Goal: Navigation & Orientation: Find specific page/section

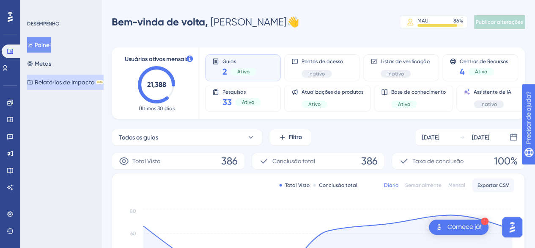
click at [61, 83] on font "Relatórios de Impacto" at bounding box center [65, 82] width 60 height 7
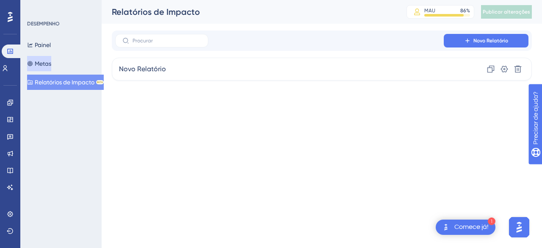
click at [46, 65] on font "Metas" at bounding box center [43, 63] width 17 height 7
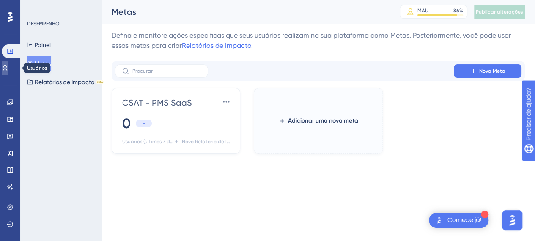
click at [0, 0] on icon at bounding box center [0, 0] width 0 height 0
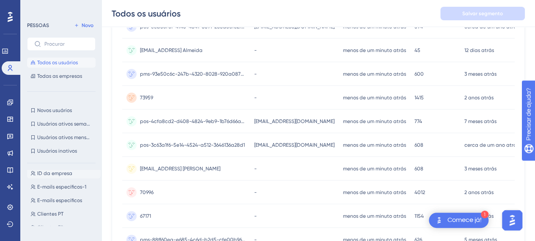
scroll to position [254, 0]
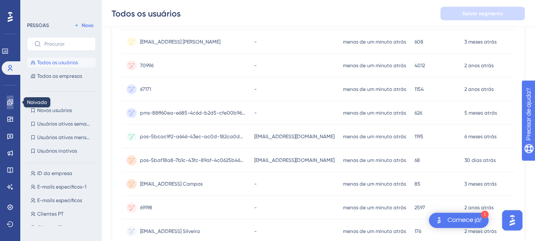
click at [0, 0] on link at bounding box center [0, 0] width 0 height 0
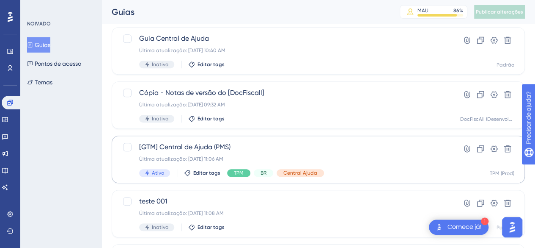
scroll to position [296, 0]
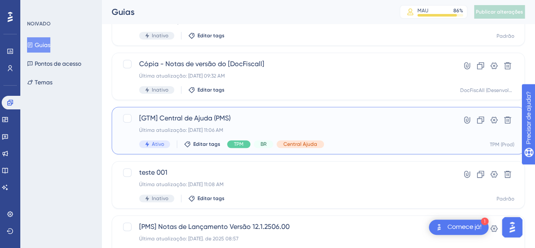
click at [356, 135] on div "[GTM] Central de Ajuda (PMS) Última atualização: [DATE] 11:06 AM Ativo Editar t…" at bounding box center [284, 130] width 291 height 35
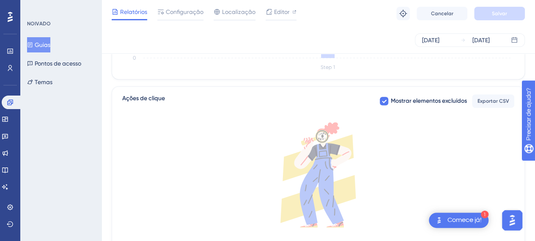
scroll to position [307, 0]
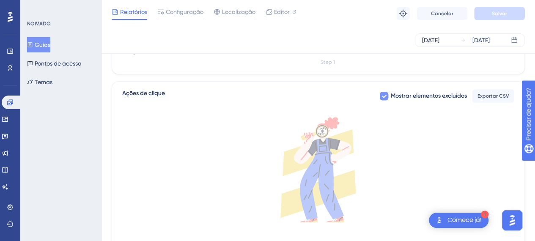
click at [431, 94] on font "Mostrar elementos excluídos" at bounding box center [429, 95] width 76 height 7
checkbox input "true"
click at [473, 222] on font "Comece já!" at bounding box center [465, 220] width 34 height 7
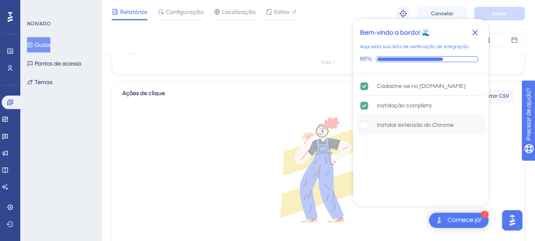
click at [432, 133] on div "Instalar extensão do Chrome" at bounding box center [421, 125] width 129 height 19
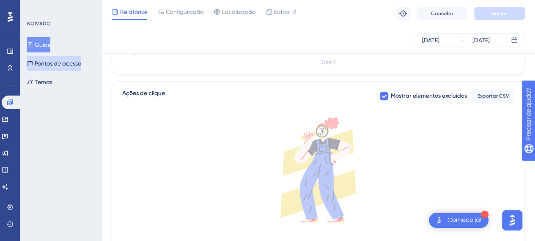
click at [81, 66] on font "Pontos de acesso" at bounding box center [58, 63] width 47 height 7
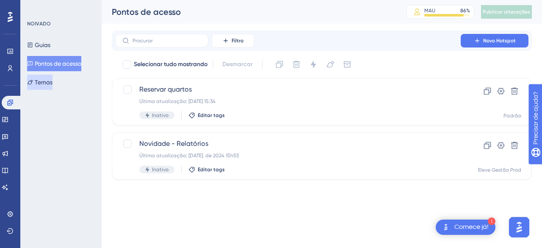
click at [52, 86] on button "Temas" at bounding box center [39, 82] width 25 height 15
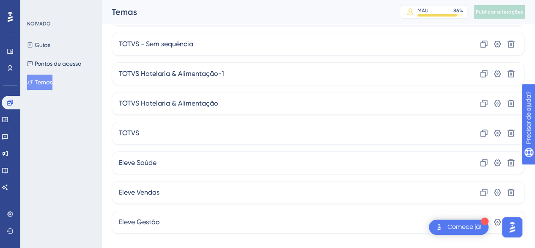
scroll to position [65, 0]
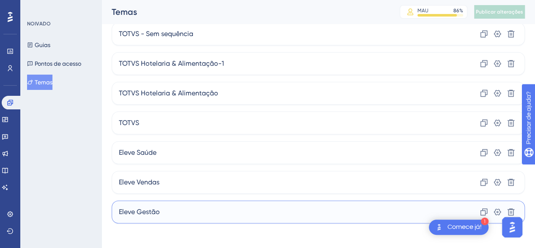
click at [165, 204] on div "Eleve Gestão Clone Configurações Excluir" at bounding box center [319, 211] width 414 height 23
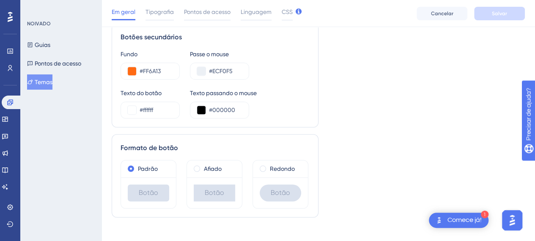
scroll to position [546, 0]
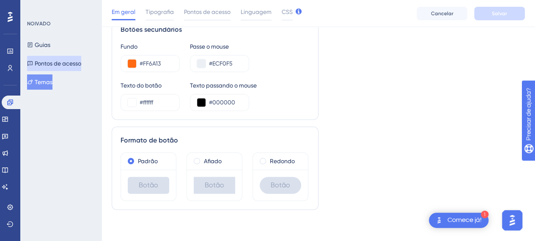
click at [51, 66] on font "Pontos de acesso" at bounding box center [58, 63] width 47 height 7
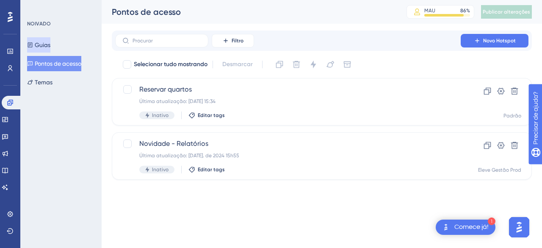
click at [39, 48] on button "Guias" at bounding box center [38, 44] width 23 height 15
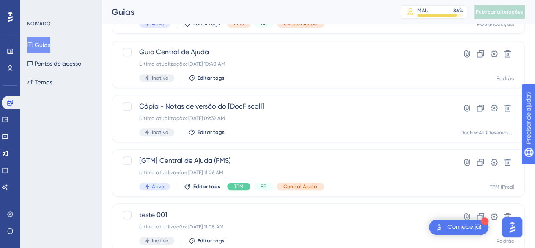
scroll to position [409, 0]
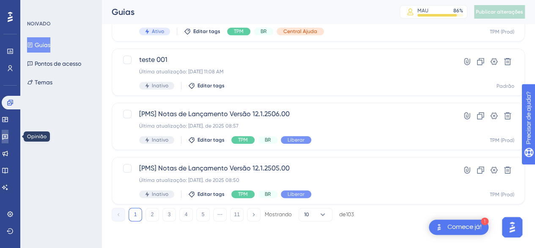
click at [8, 139] on link at bounding box center [5, 137] width 7 height 14
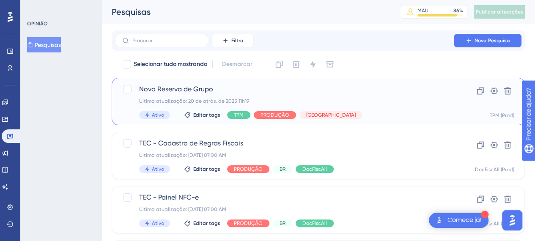
click at [253, 100] on div "Última atualização: 20 de atrás. de 2025 11h19" at bounding box center [284, 101] width 291 height 7
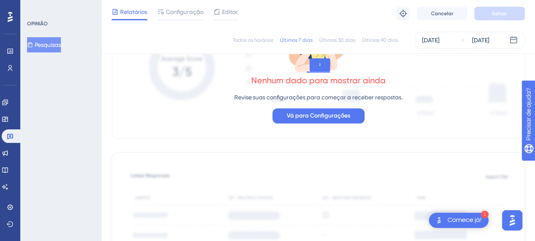
scroll to position [169, 0]
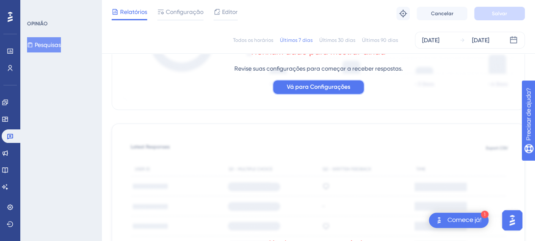
click at [339, 91] on span "Vá para Configurações" at bounding box center [318, 87] width 63 height 10
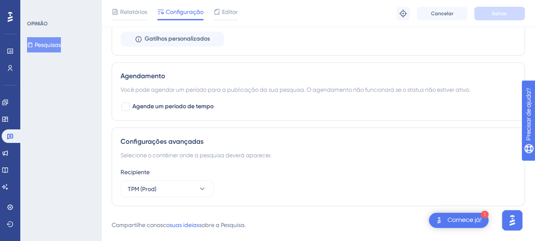
scroll to position [698, 0]
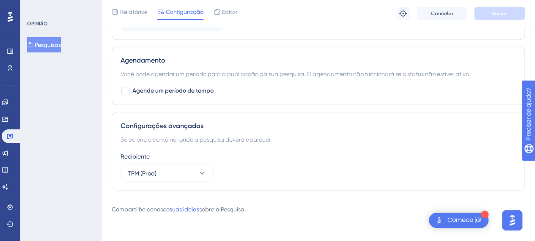
click at [239, 16] on div "Relatórios Configuração Editor Solução de problemas Cancelar Salvar" at bounding box center [319, 13] width 434 height 27
click at [235, 14] on font "Editor" at bounding box center [230, 11] width 16 height 7
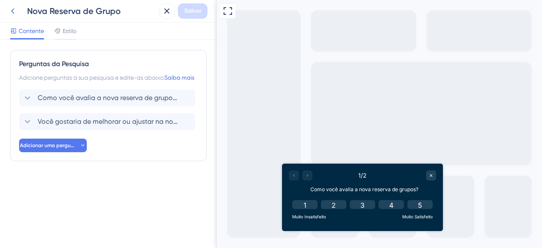
click at [12, 10] on icon at bounding box center [13, 11] width 10 height 10
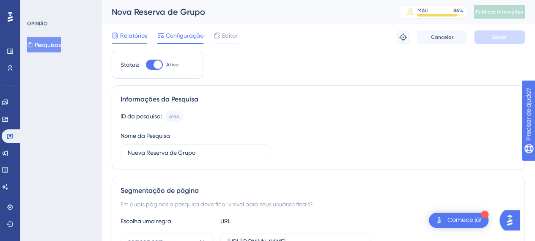
click at [146, 36] on font "Relatórios" at bounding box center [133, 35] width 27 height 7
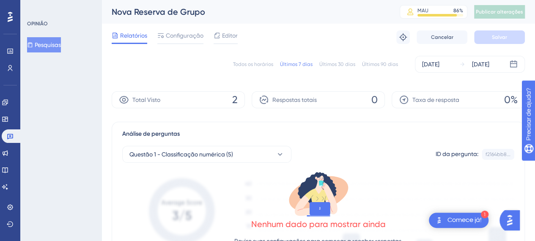
click at [45, 41] on font "Pesquisas" at bounding box center [48, 45] width 26 height 10
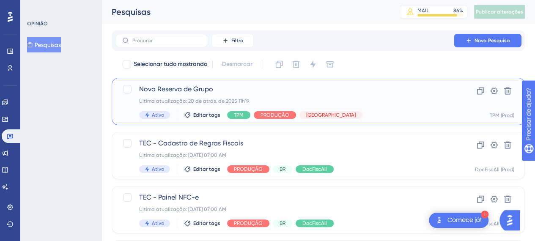
click at [252, 91] on span "Nova Reserva de Grupo" at bounding box center [284, 89] width 291 height 10
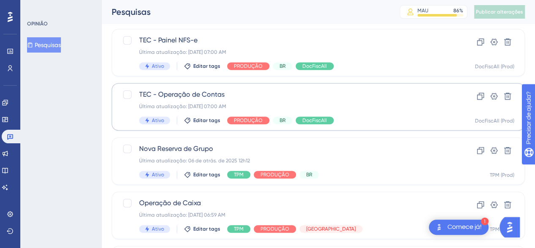
scroll to position [254, 0]
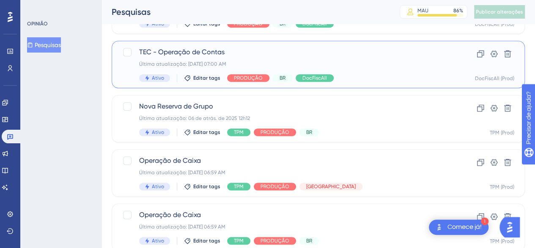
click at [218, 63] on font "Última atualização: [DATE] 07:00 AM" at bounding box center [182, 64] width 87 height 6
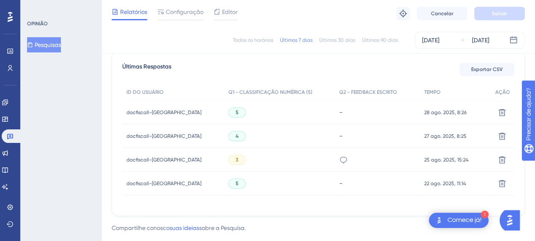
scroll to position [254, 0]
